Goal: Information Seeking & Learning: Learn about a topic

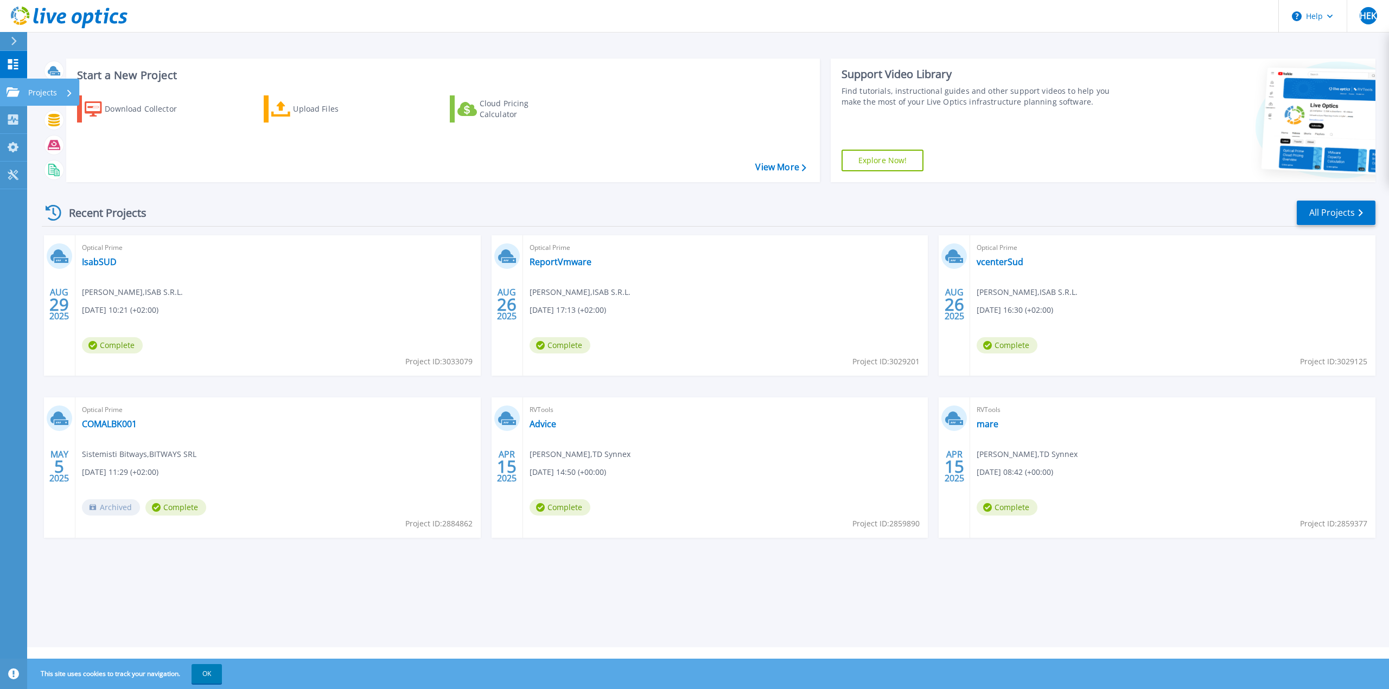
click at [29, 94] on p "Projects" at bounding box center [42, 93] width 29 height 28
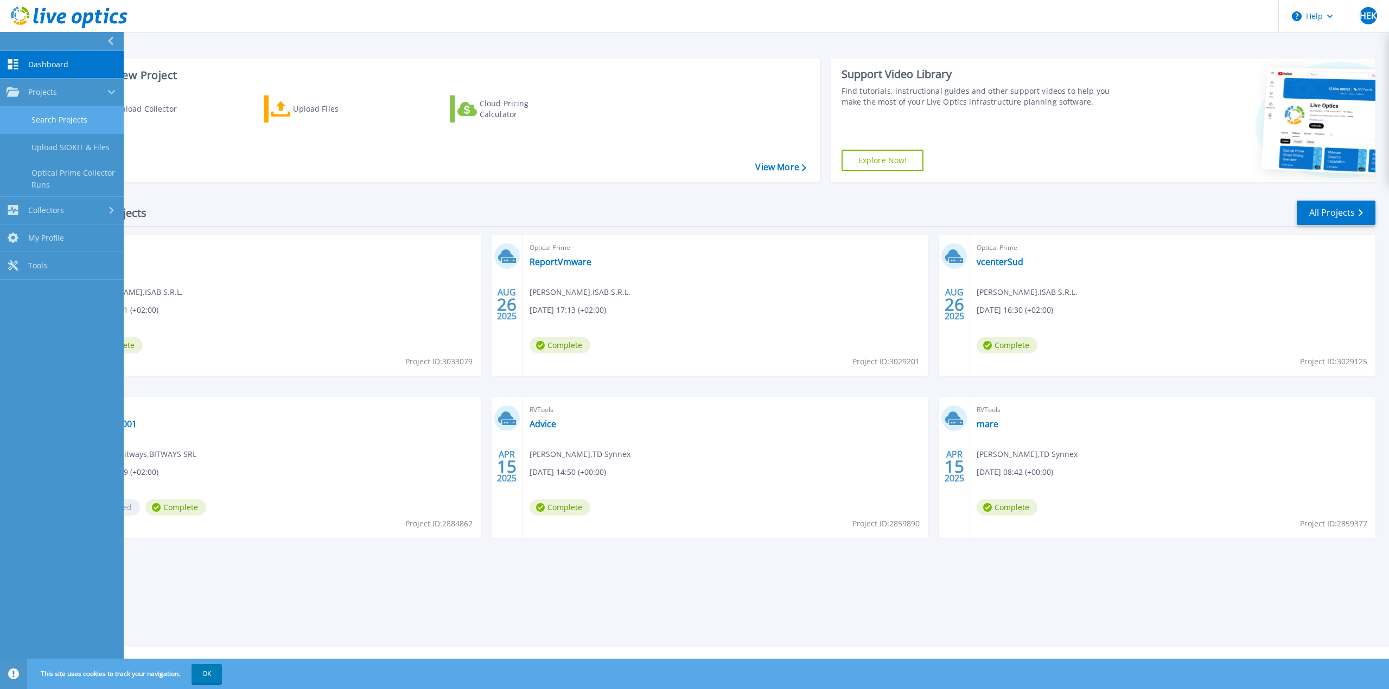
click at [45, 123] on link "Search Projects" at bounding box center [62, 120] width 124 height 28
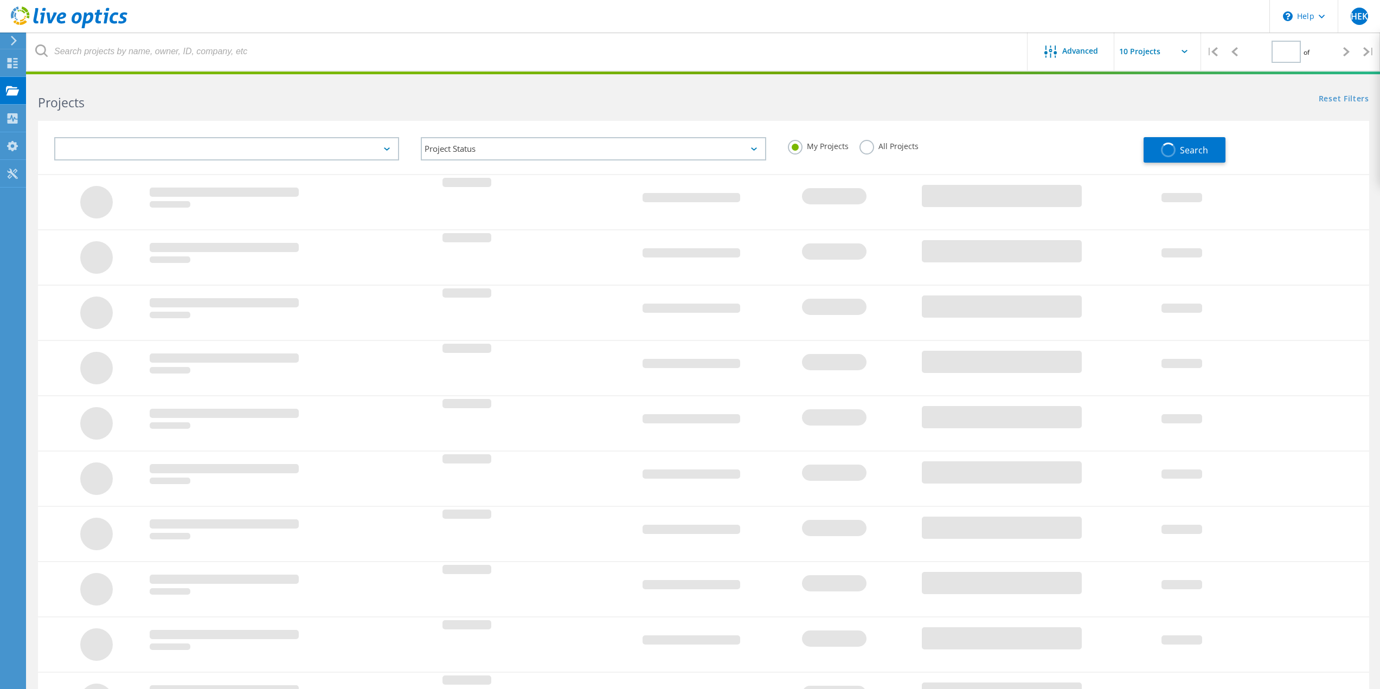
type input "1"
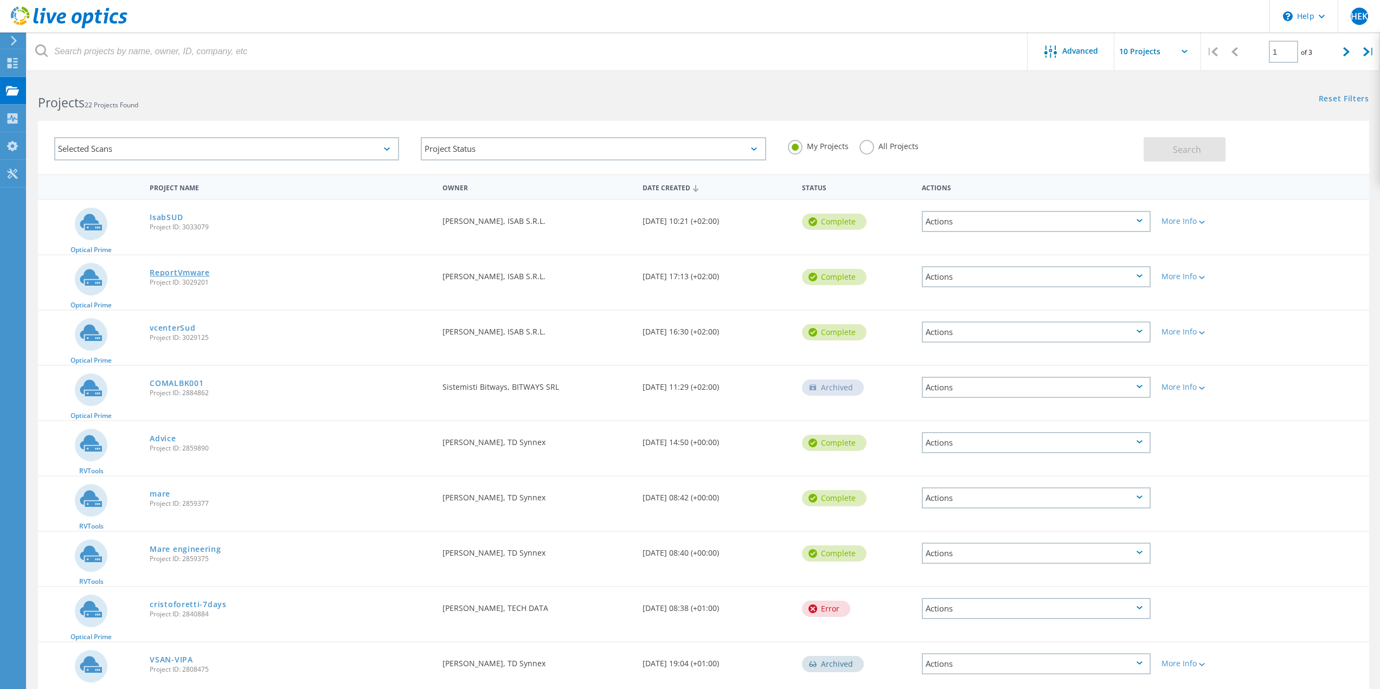
click at [186, 275] on link "ReportVmware" at bounding box center [180, 273] width 60 height 8
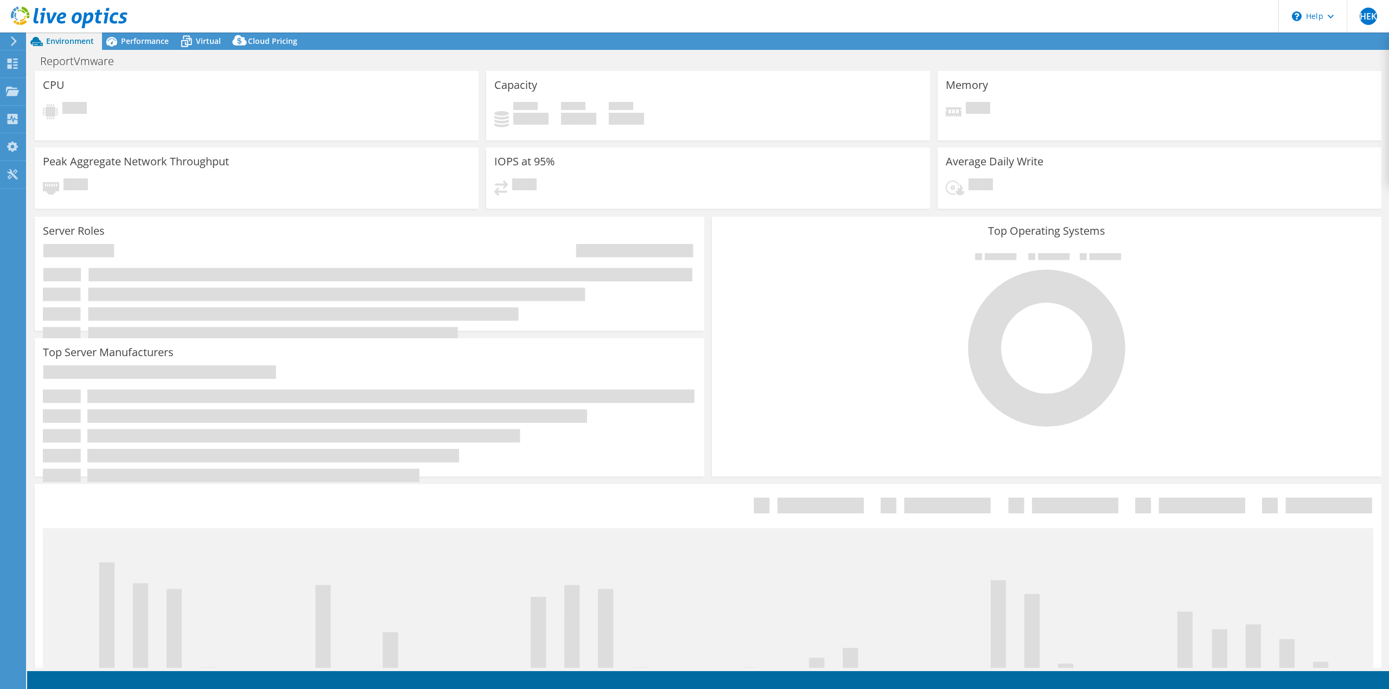
select select "USD"
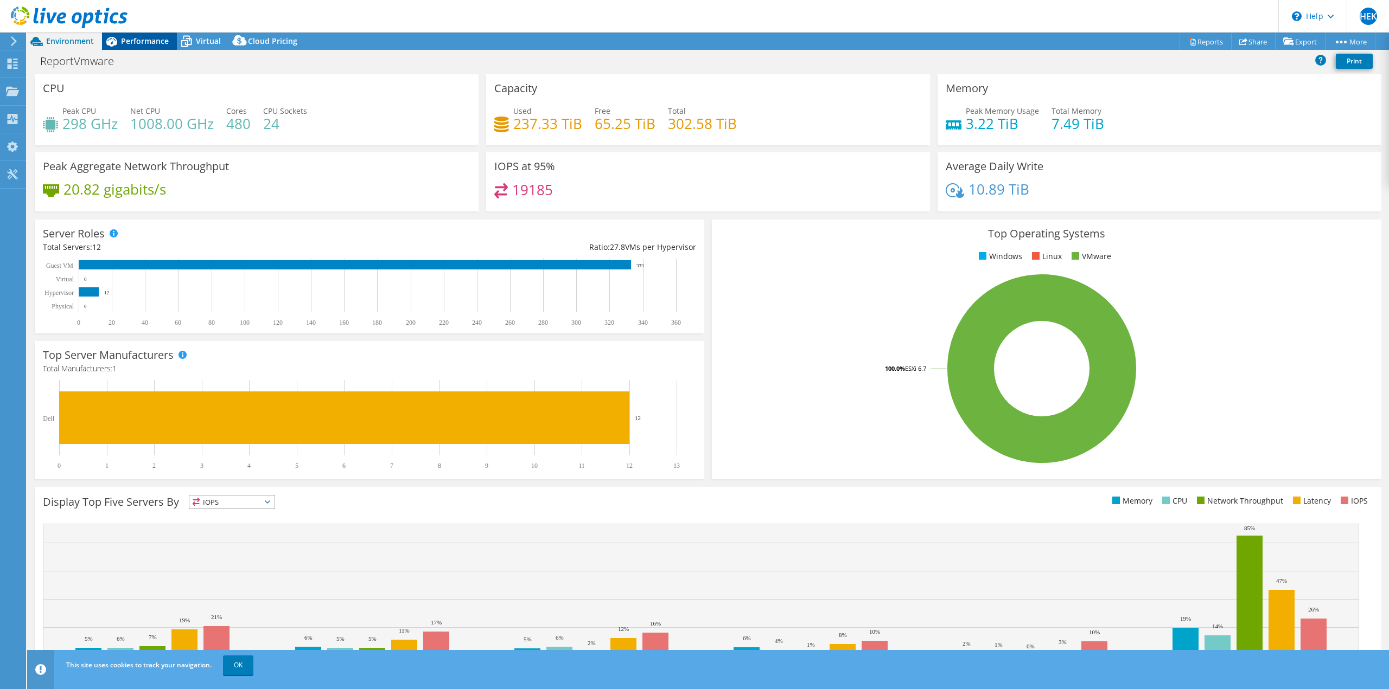
click at [154, 46] on span "Performance" at bounding box center [145, 41] width 48 height 10
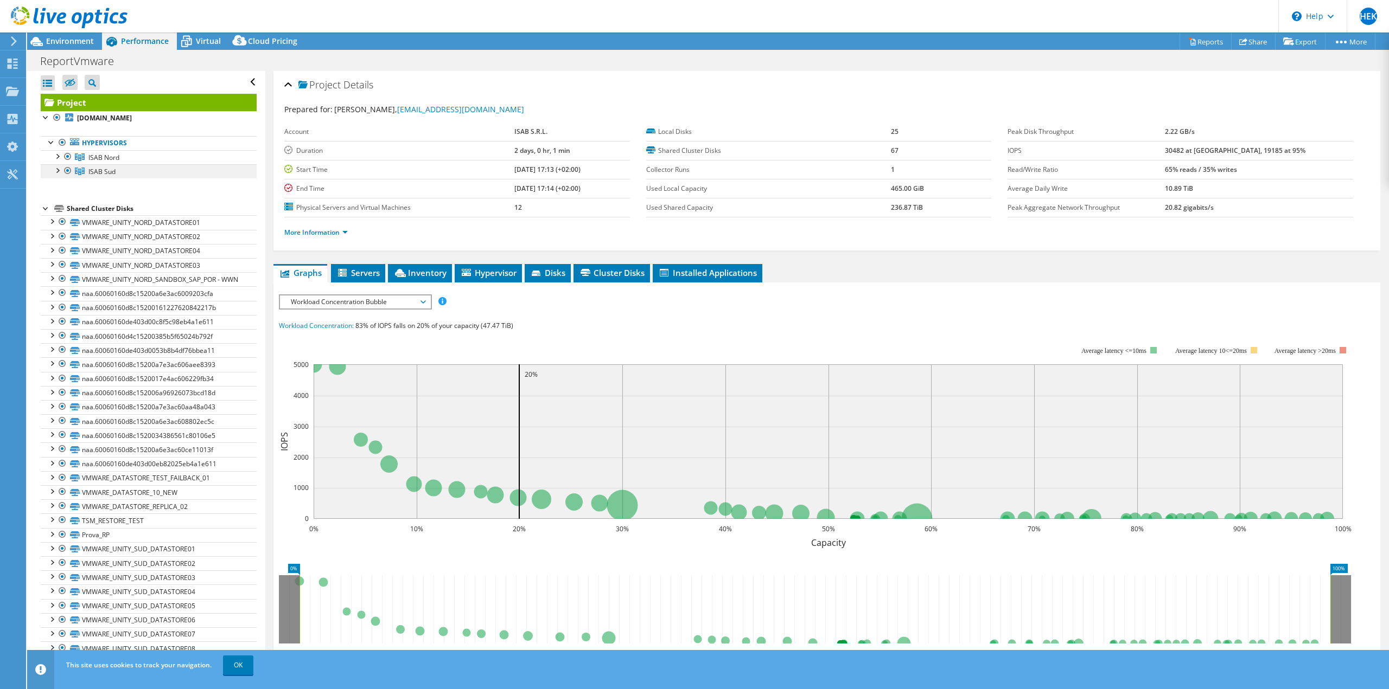
click at [120, 166] on link "ISAB Sud" at bounding box center [149, 171] width 216 height 14
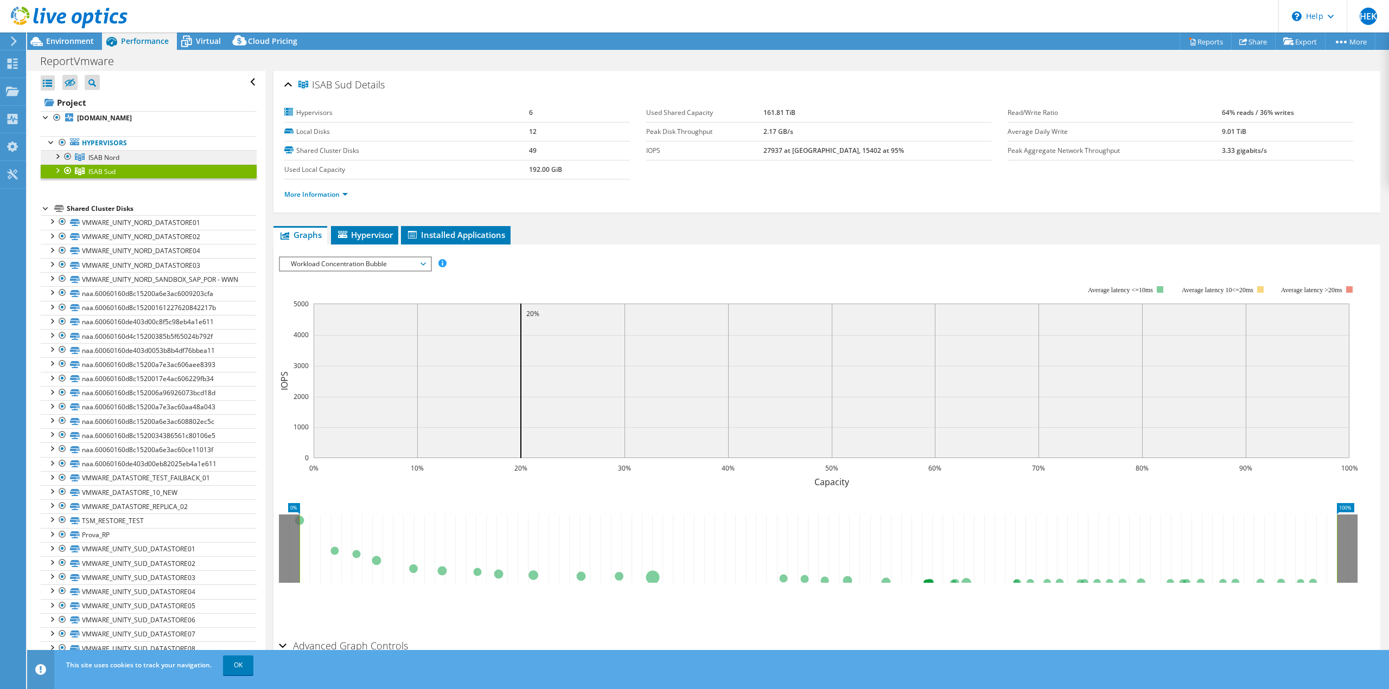
click at [113, 159] on span "ISAB Nord" at bounding box center [103, 157] width 31 height 9
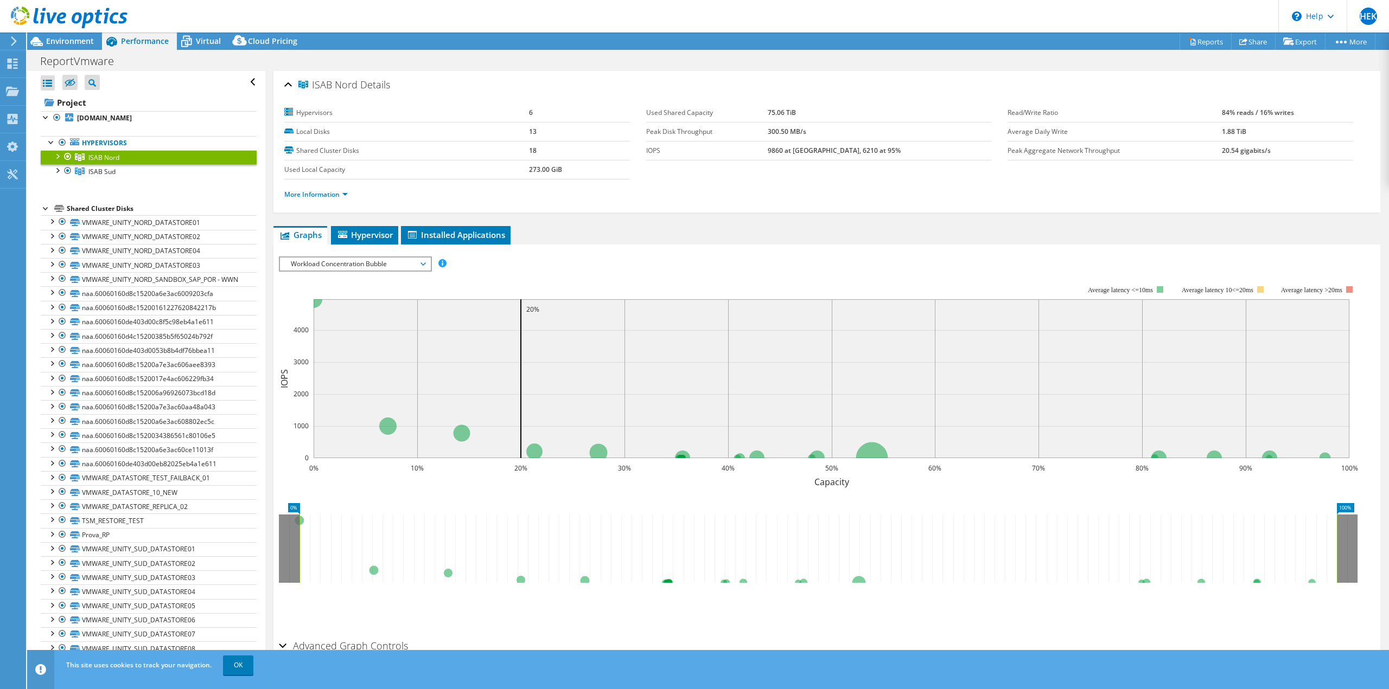
click at [58, 156] on div at bounding box center [57, 155] width 11 height 11
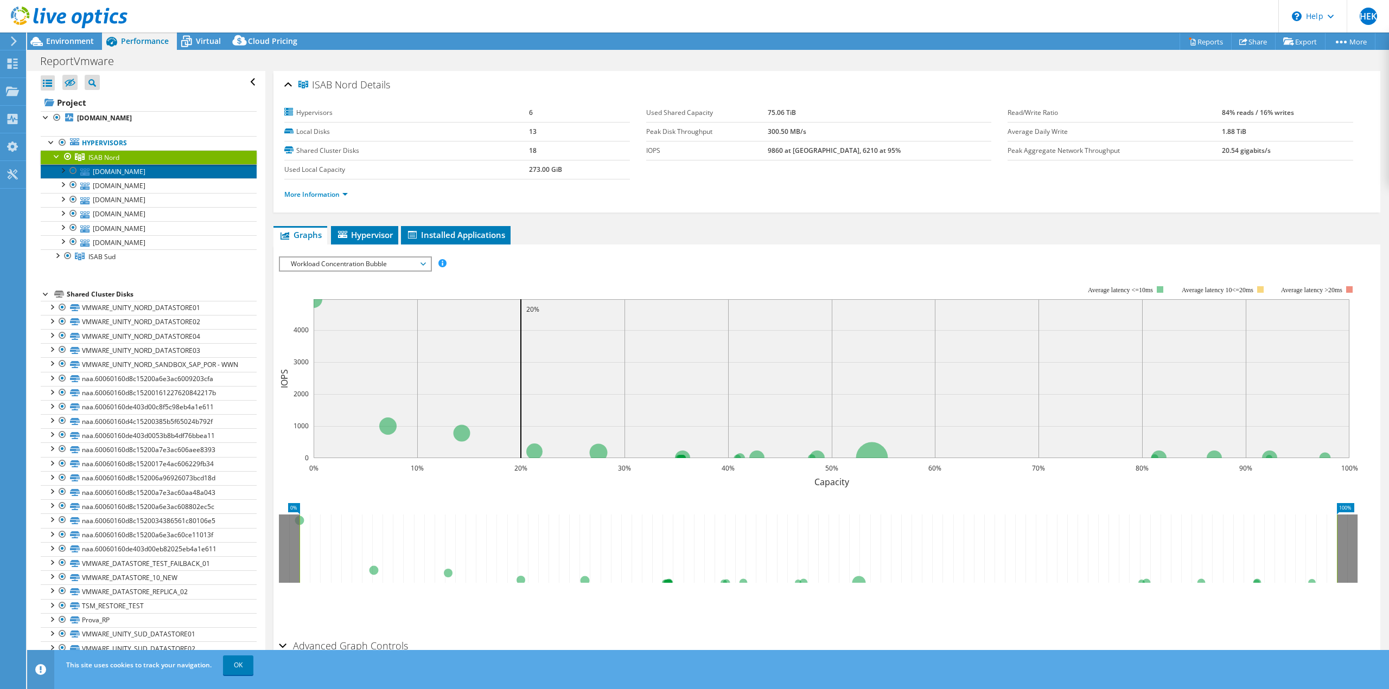
click at [113, 171] on link "esx-in-srv04.isabnet.com" at bounding box center [149, 171] width 216 height 14
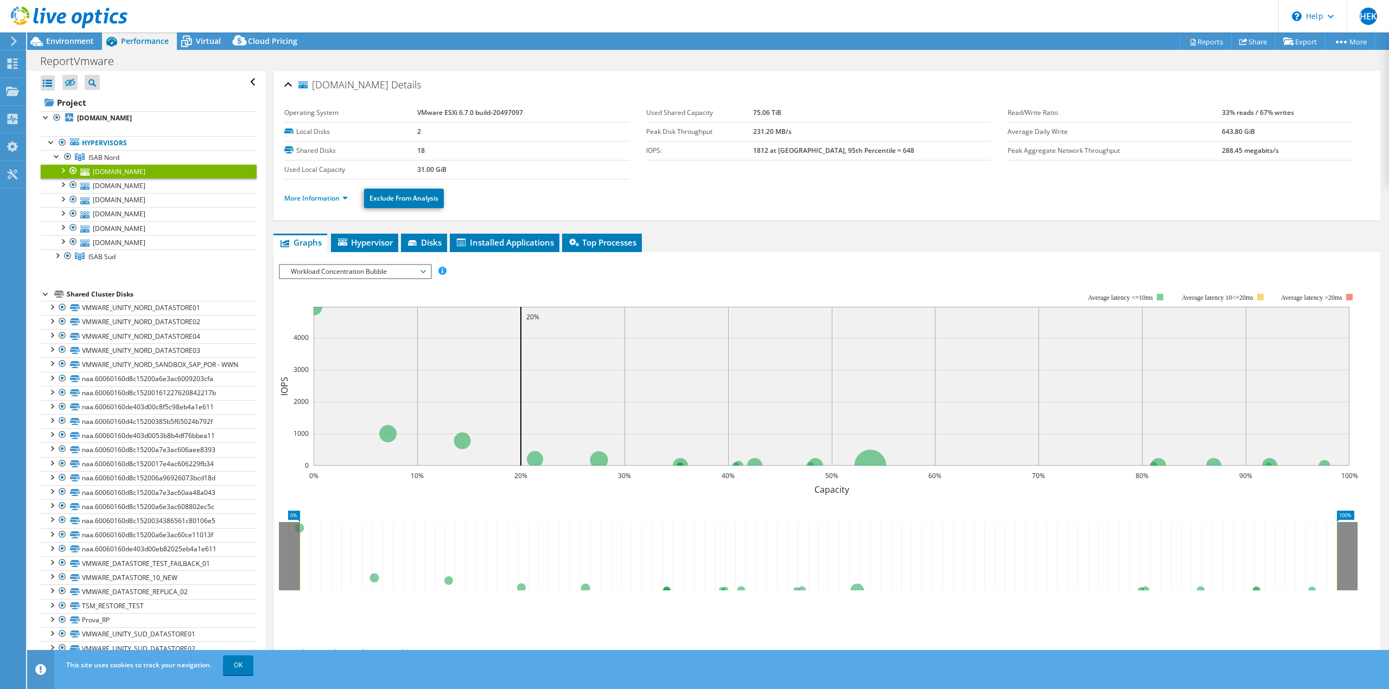
click at [60, 171] on div at bounding box center [62, 169] width 11 height 11
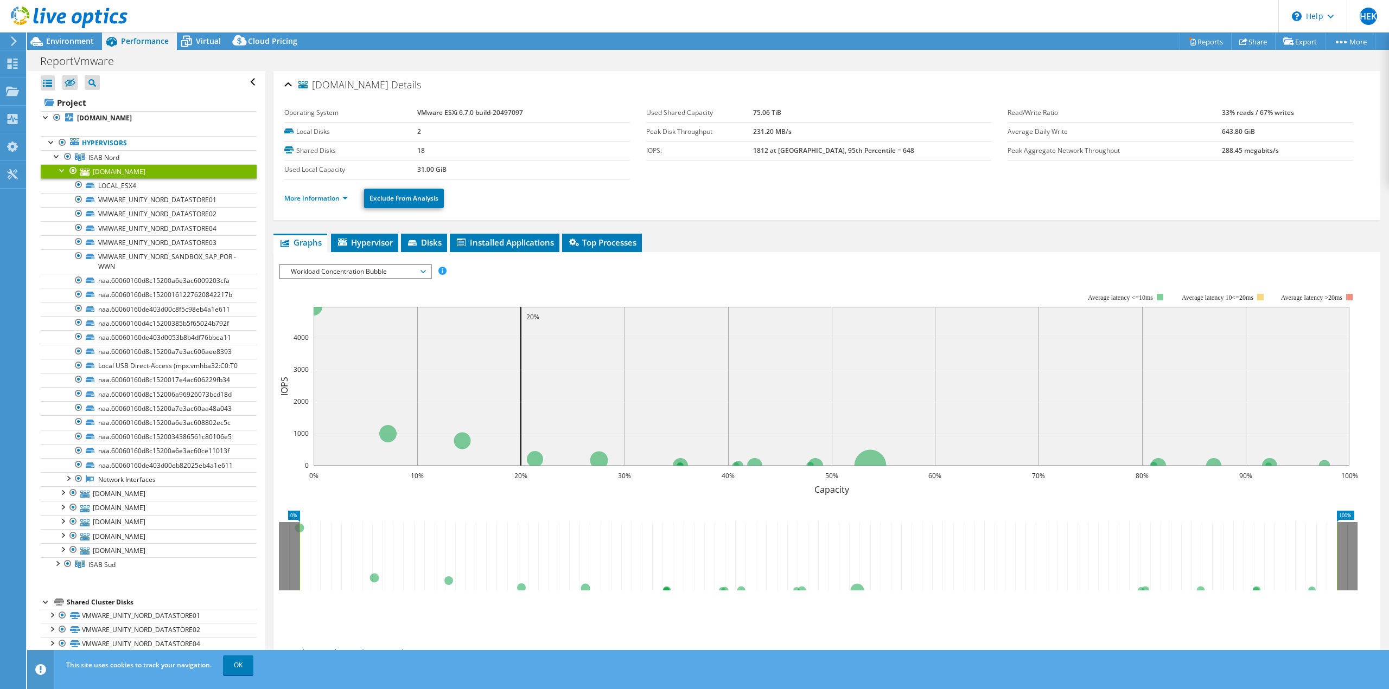
click at [60, 171] on div at bounding box center [62, 169] width 11 height 11
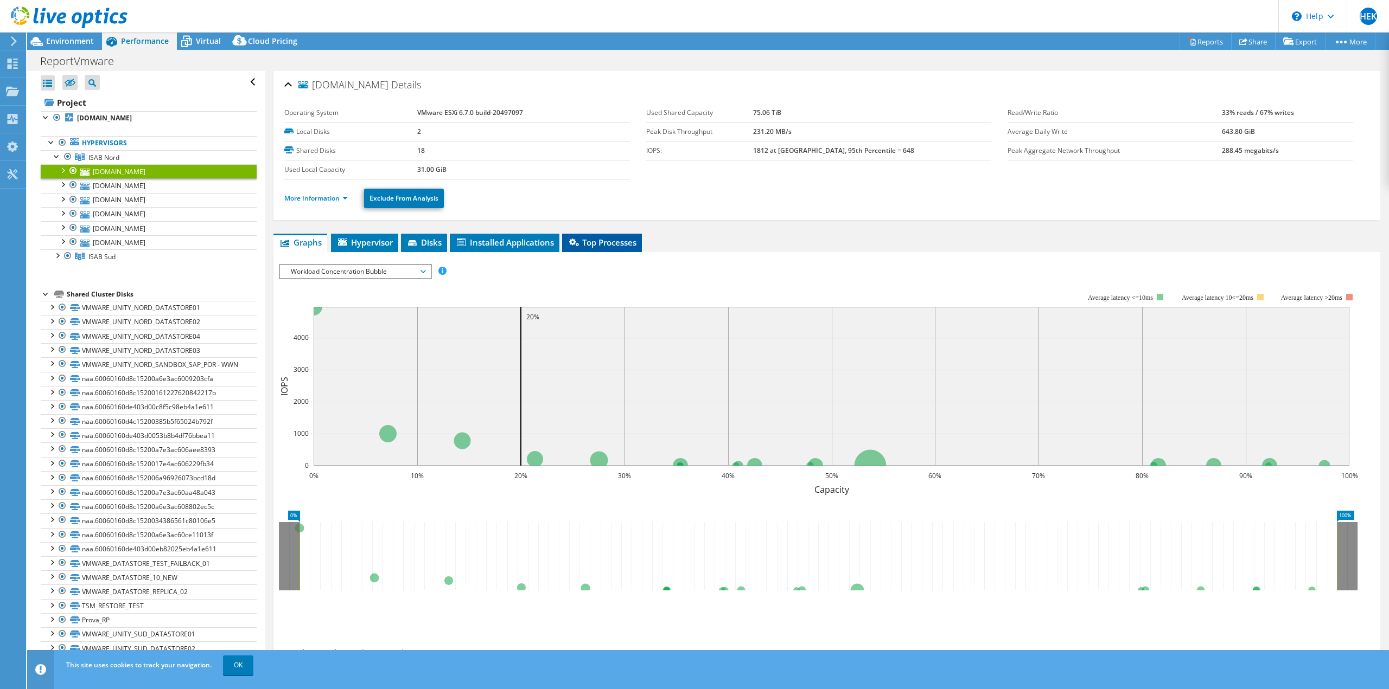
click at [600, 243] on span "Top Processes" at bounding box center [601, 242] width 69 height 11
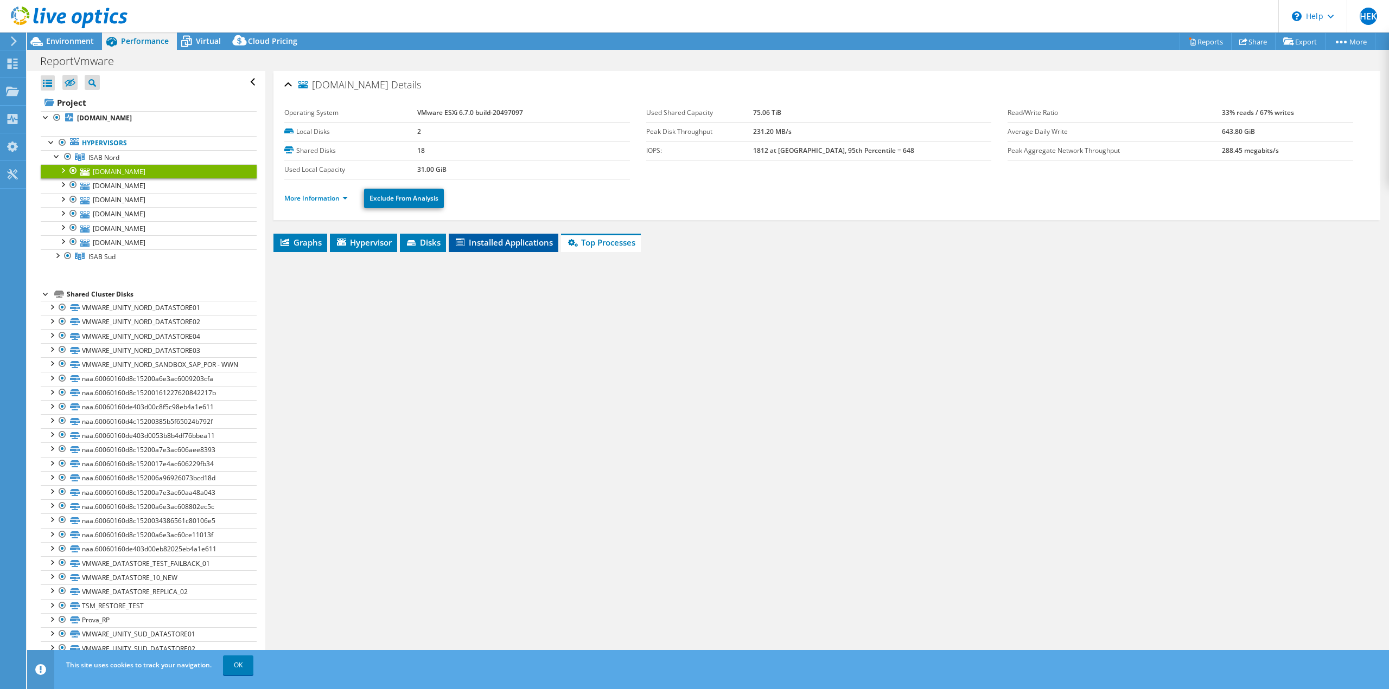
click at [535, 245] on span "Installed Applications" at bounding box center [503, 242] width 99 height 11
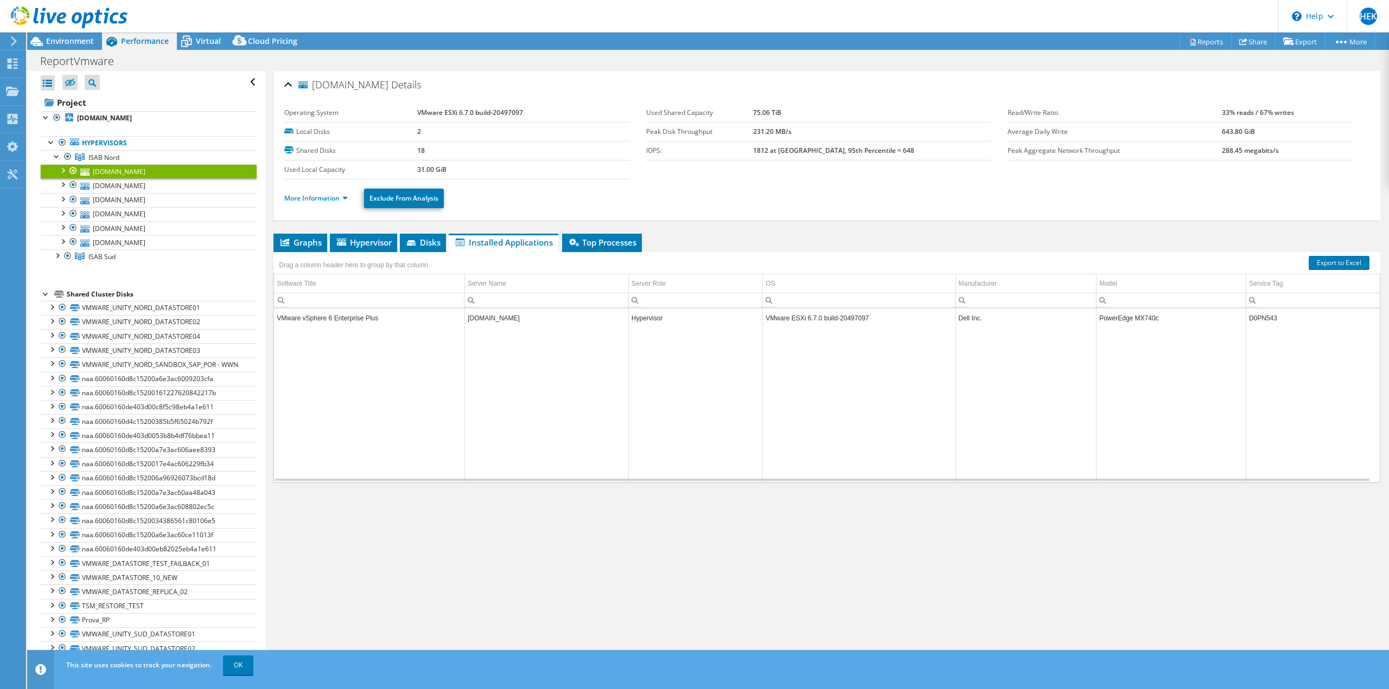
click at [1251, 318] on td "D0PN543" at bounding box center [1312, 318] width 134 height 19
copy td "D0PN543"
